Goal: Navigation & Orientation: Find specific page/section

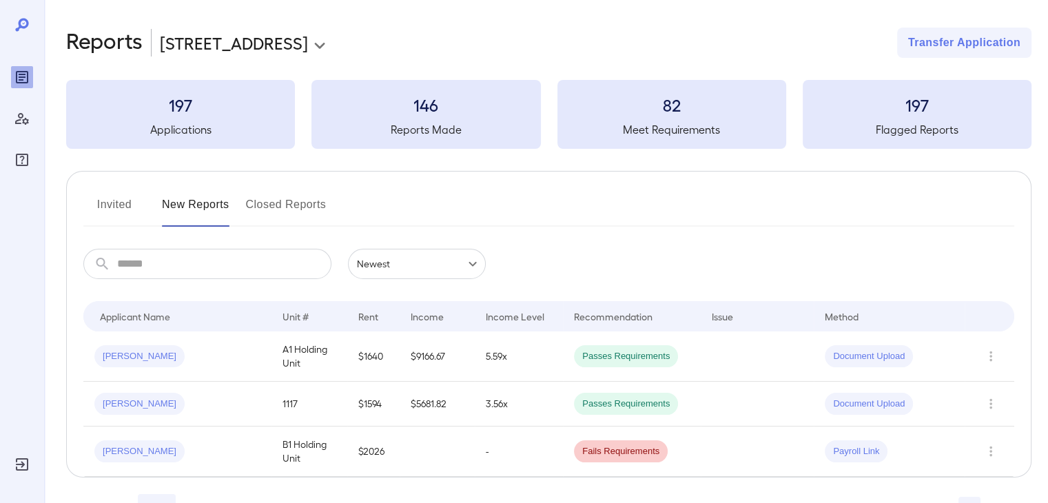
drag, startPoint x: 257, startPoint y: 195, endPoint x: 213, endPoint y: 206, distance: 45.5
click at [213, 206] on button "New Reports" at bounding box center [196, 210] width 68 height 33
click at [262, 205] on button "Closed Reports" at bounding box center [286, 210] width 81 height 33
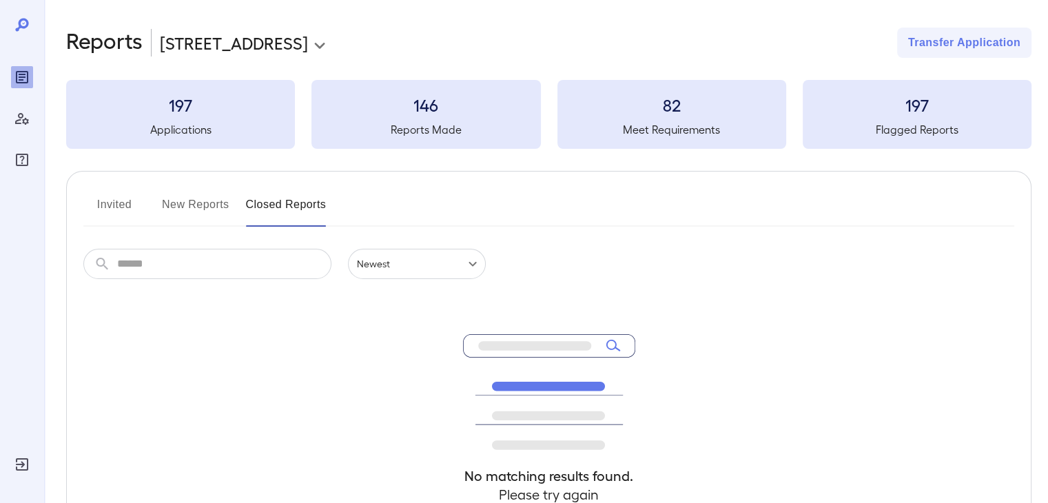
click at [205, 210] on button "New Reports" at bounding box center [196, 210] width 68 height 33
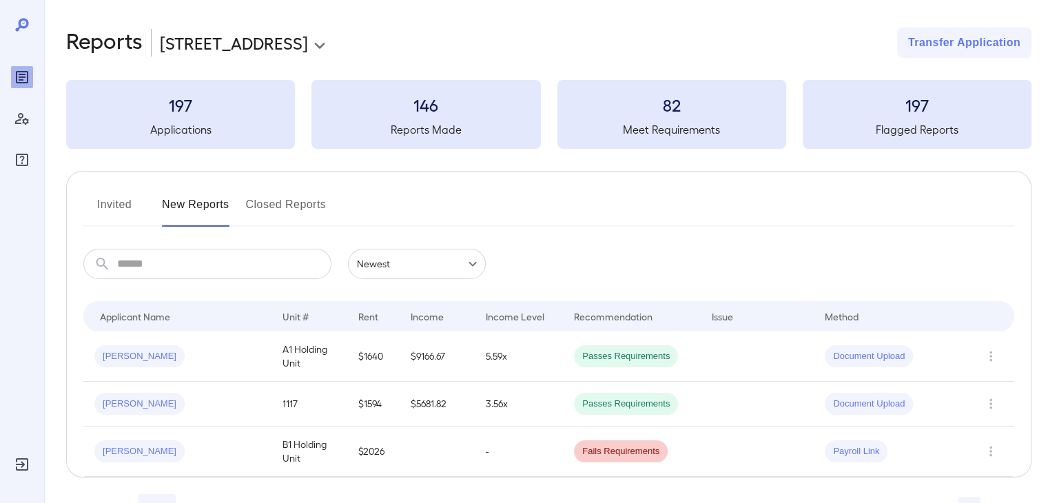
click at [104, 196] on button "Invited" at bounding box center [114, 210] width 62 height 33
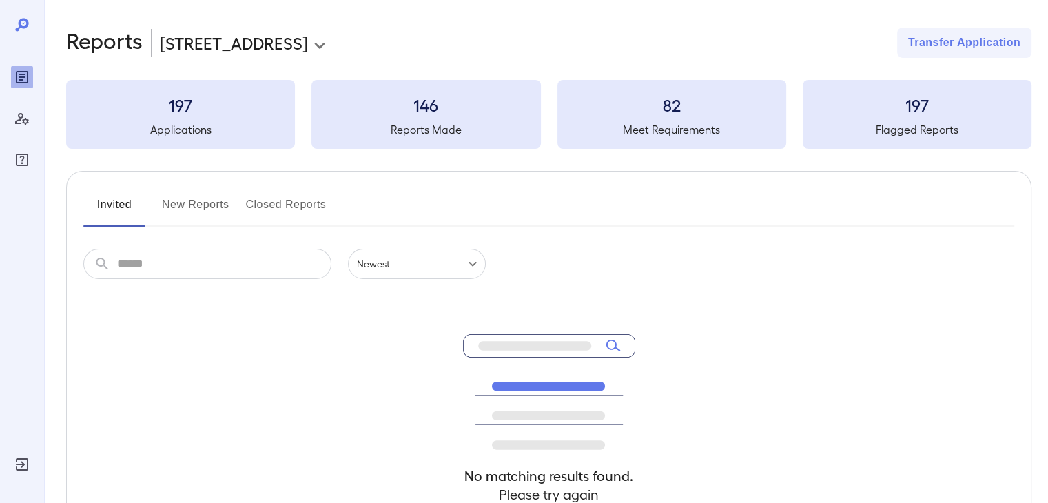
click at [145, 194] on div "Invited New Reports Closed Reports" at bounding box center [548, 210] width 931 height 33
click at [179, 195] on button "New Reports" at bounding box center [196, 210] width 68 height 33
